Goal: Navigation & Orientation: Find specific page/section

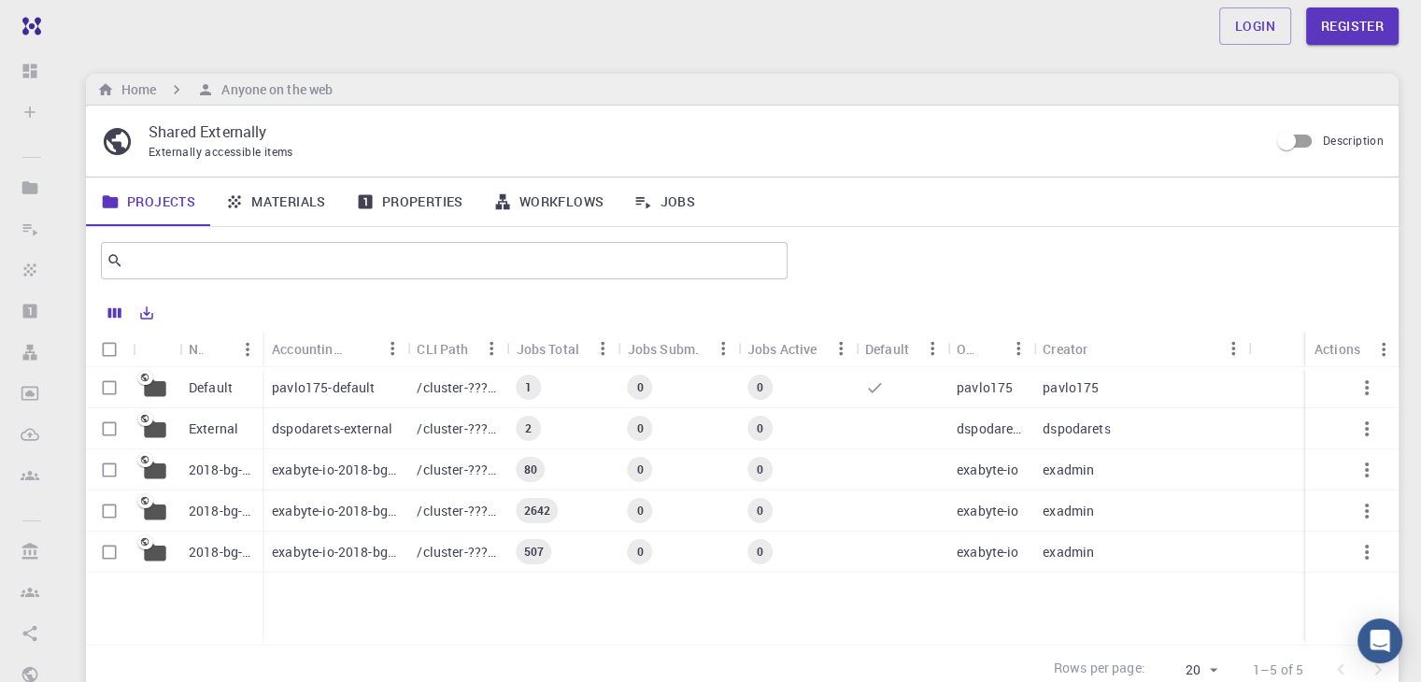
drag, startPoint x: 0, startPoint y: 0, endPoint x: 772, endPoint y: 141, distance: 784.4
click at [772, 141] on p "Shared Externally" at bounding box center [701, 132] width 1105 height 22
click at [112, 383] on input "Select row" at bounding box center [109, 387] width 35 height 35
checkbox input "true"
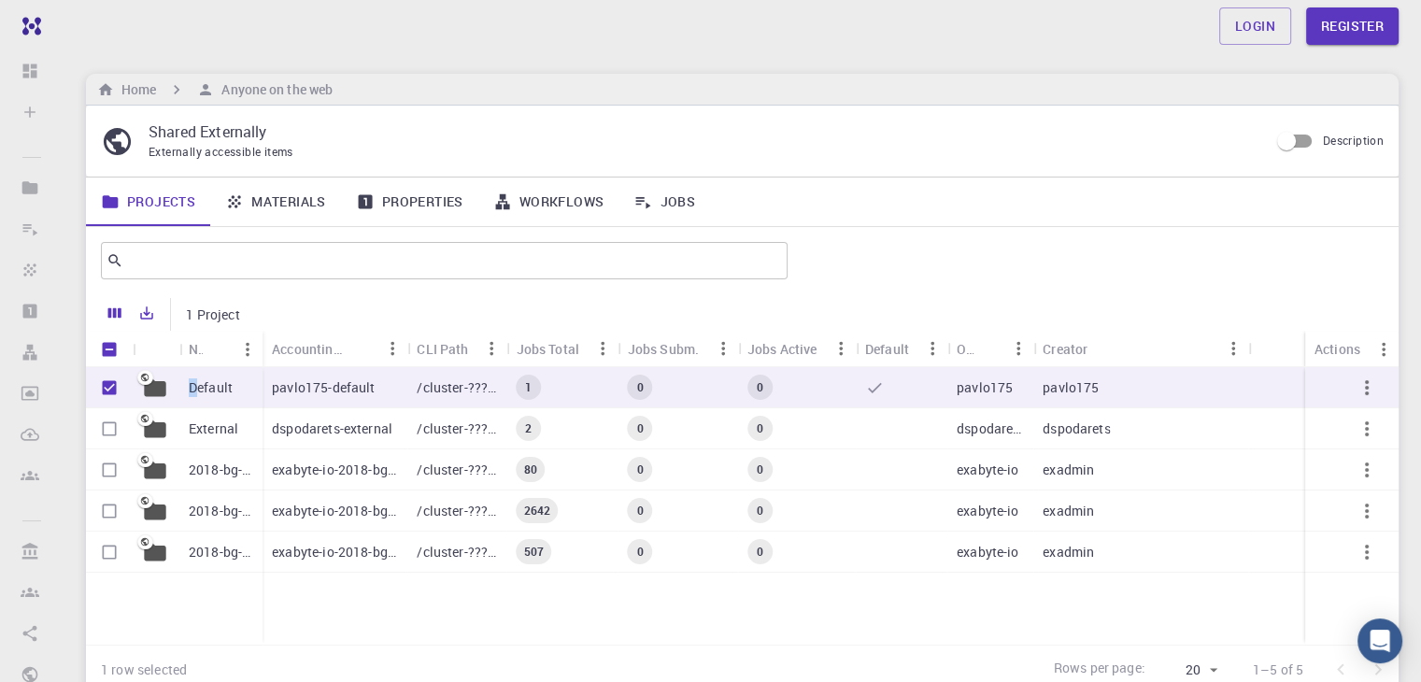
click at [193, 389] on p "Default" at bounding box center [211, 387] width 44 height 19
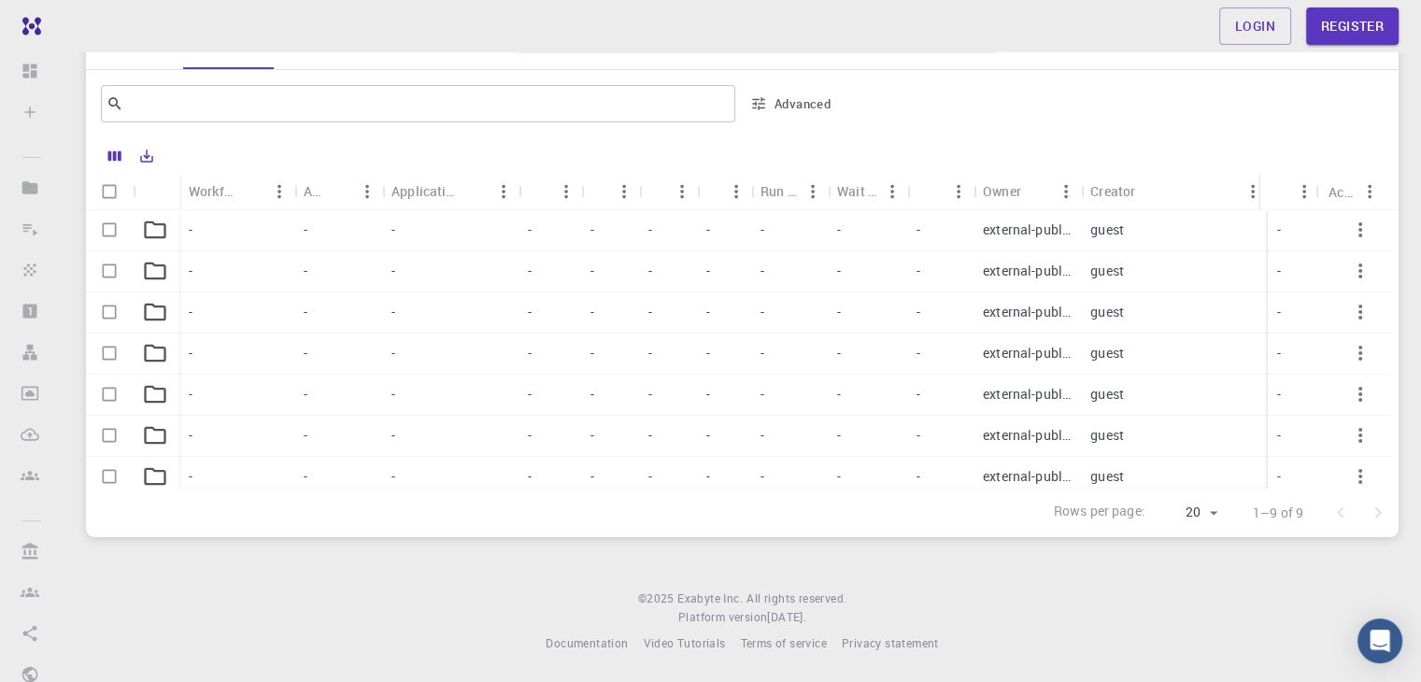
scroll to position [82, 0]
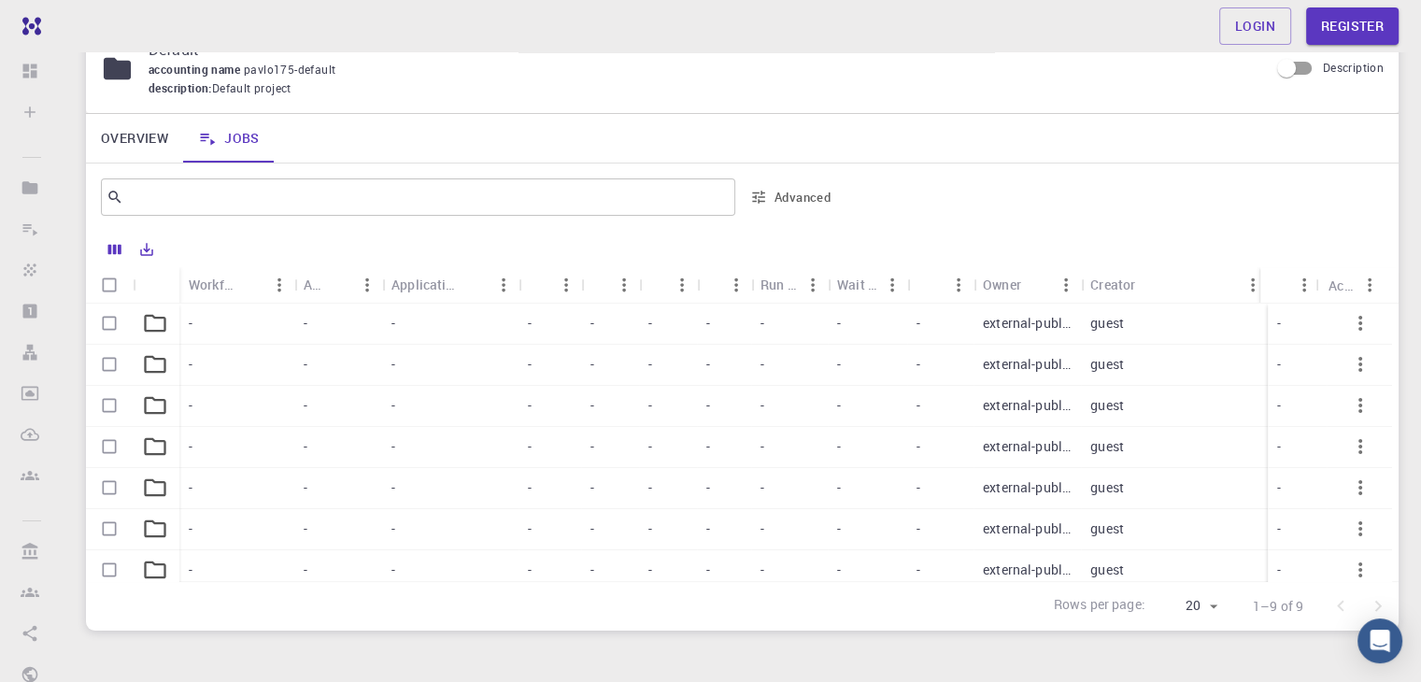
drag, startPoint x: 778, startPoint y: 347, endPoint x: 750, endPoint y: 371, distance: 36.5
click at [756, 367] on div "-" at bounding box center [789, 365] width 77 height 41
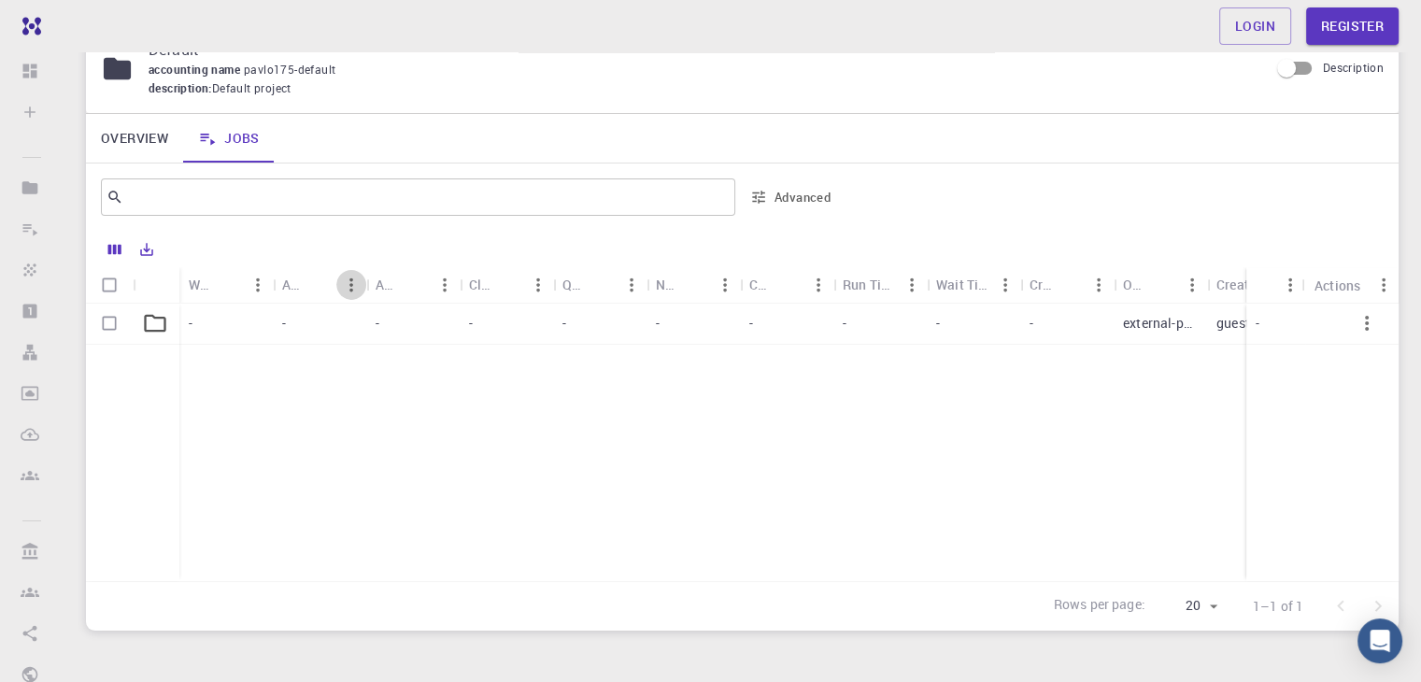
click at [336, 279] on button "Menu" at bounding box center [351, 285] width 30 height 30
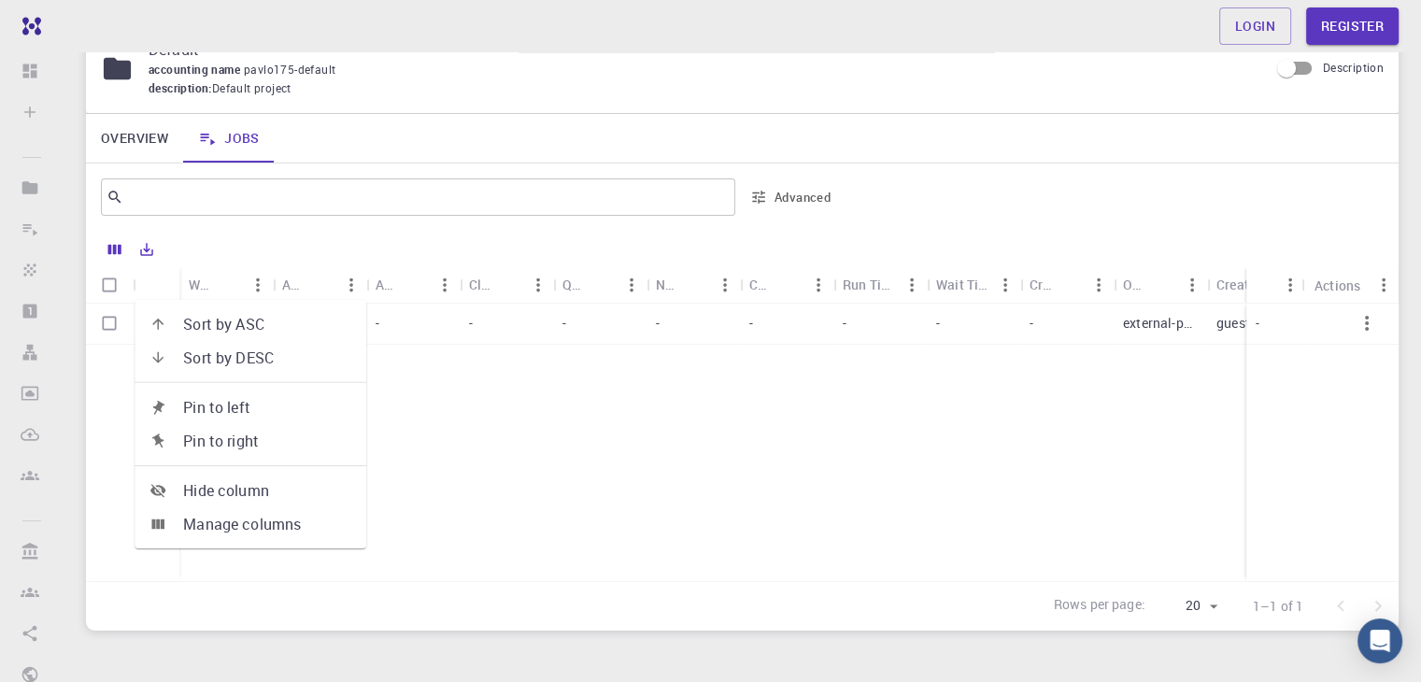
click at [263, 329] on span "Sort by ASC" at bounding box center [267, 324] width 168 height 22
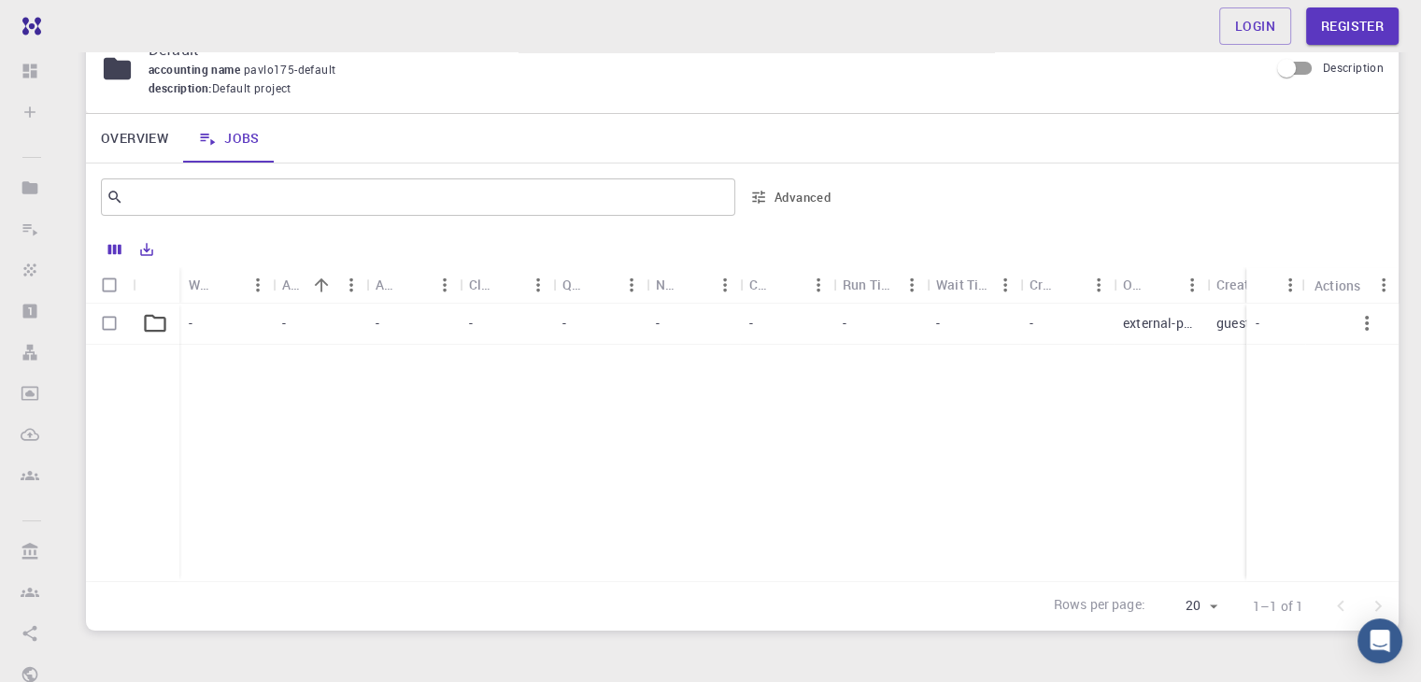
click at [680, 443] on div "- - - - - - - - - - external-public guest -" at bounding box center [816, 442] width 1460 height 277
drag, startPoint x: 867, startPoint y: 397, endPoint x: 755, endPoint y: 412, distance: 113.1
click at [766, 412] on div "- - - - - - - - - - external-public guest -" at bounding box center [816, 442] width 1460 height 277
